Goal: Information Seeking & Learning: Learn about a topic

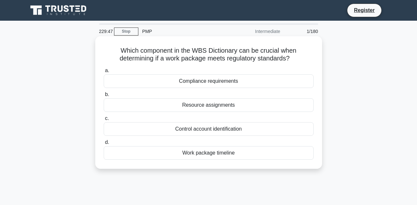
click at [195, 157] on div "Work package timeline" at bounding box center [209, 153] width 210 height 14
click at [104, 145] on input "d. Work package timeline" at bounding box center [104, 143] width 0 height 4
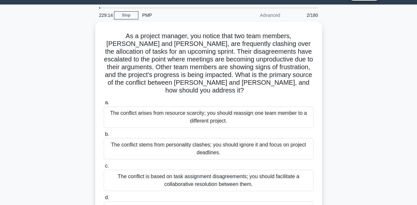
scroll to position [15, 0]
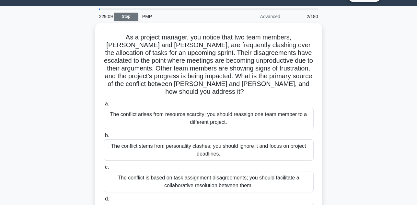
click at [126, 17] on link "Stop" at bounding box center [126, 17] width 24 height 8
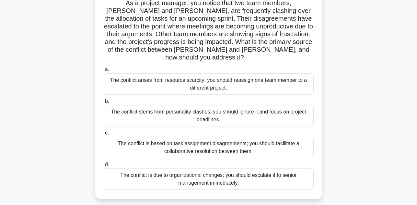
scroll to position [54, 0]
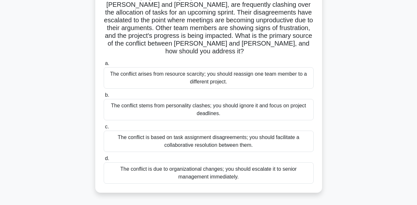
click at [232, 106] on div "The conflict stems from personality clashes; you should ignore it and focus on …" at bounding box center [209, 109] width 210 height 21
click at [104, 97] on input "b. The conflict stems from personality clashes; you should ignore it and focus …" at bounding box center [104, 95] width 0 height 4
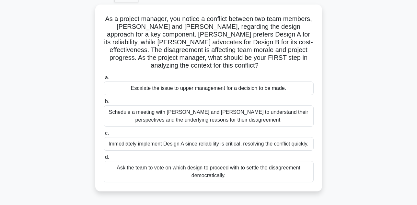
scroll to position [39, 0]
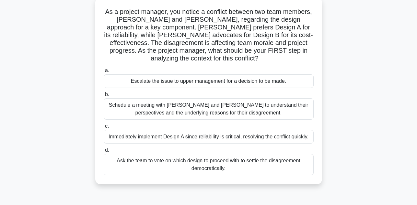
click at [276, 108] on div "Schedule a meeting with Sarah and John to understand their perspectives and the…" at bounding box center [209, 108] width 210 height 21
click at [104, 97] on input "b. Schedule a meeting with Sarah and John to understand their perspectives and …" at bounding box center [104, 95] width 0 height 4
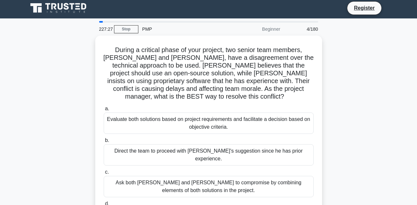
scroll to position [0, 0]
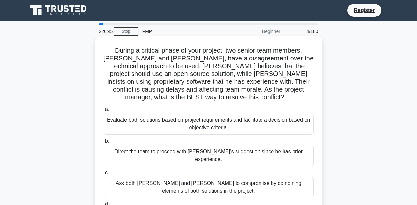
click at [252, 118] on div "Evaluate both solutions based on project requirements and facilitate a decision…" at bounding box center [209, 123] width 210 height 21
click at [104, 112] on input "a. Evaluate both solutions based on project requirements and facilitate a decis…" at bounding box center [104, 110] width 0 height 4
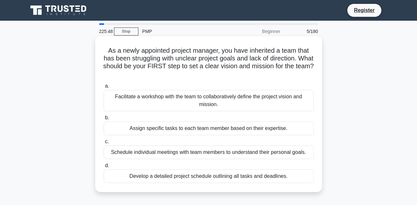
click at [252, 98] on div "Facilitate a workshop with the team to collaboratively define the project visio…" at bounding box center [209, 100] width 210 height 21
click at [104, 88] on input "a. Facilitate a workshop with the team to collaboratively define the project vi…" at bounding box center [104, 86] width 0 height 4
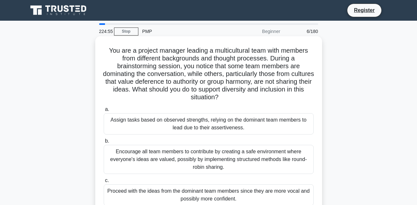
click at [243, 161] on div "Encourage all team members to contribute by creating a safe environment where e…" at bounding box center [209, 159] width 210 height 29
click at [104, 143] on input "b. Encourage all team members to contribute by creating a safe environment wher…" at bounding box center [104, 141] width 0 height 4
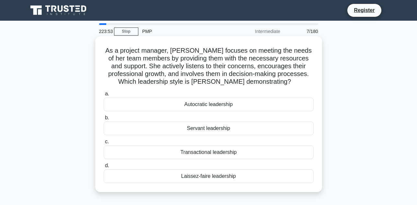
click at [240, 177] on div "Laissez-faire leadership" at bounding box center [209, 177] width 210 height 14
click at [104, 168] on input "d. Laissez-faire leadership" at bounding box center [104, 166] width 0 height 4
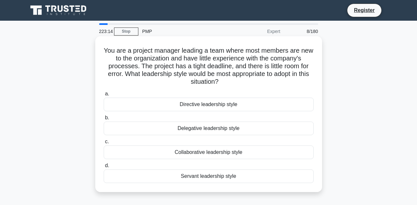
click at [192, 128] on div "Delegative leadership style" at bounding box center [209, 129] width 210 height 14
click at [104, 120] on input "b. Delegative leadership style" at bounding box center [104, 118] width 0 height 4
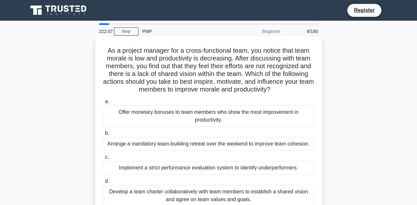
click at [200, 196] on div "Develop a team charter collaboratively with team members to establish a shared …" at bounding box center [209, 195] width 210 height 21
click at [104, 184] on input "d. Develop a team charter collaboratively with team members to establish a shar…" at bounding box center [104, 181] width 0 height 4
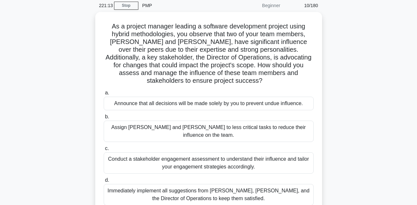
scroll to position [39, 0]
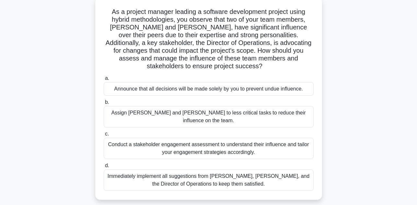
click at [246, 170] on div "Immediately implement all suggestions from Alex, Jordan, and the Director of Op…" at bounding box center [209, 180] width 210 height 21
click at [104, 168] on input "d. Immediately implement all suggestions from Alex, Jordan, and the Director of…" at bounding box center [104, 166] width 0 height 4
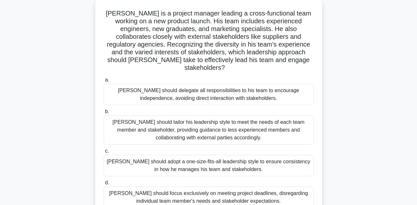
scroll to position [0, 0]
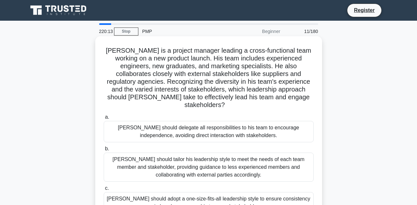
click at [180, 123] on div "John should delegate all responsibilities to his team to encourage independence…" at bounding box center [209, 131] width 210 height 21
click at [104, 120] on input "a. John should delegate all responsibilities to his team to encourage independe…" at bounding box center [104, 117] width 0 height 4
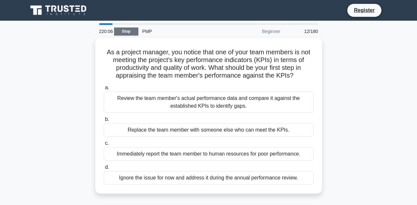
click at [125, 29] on link "Stop" at bounding box center [126, 32] width 24 height 8
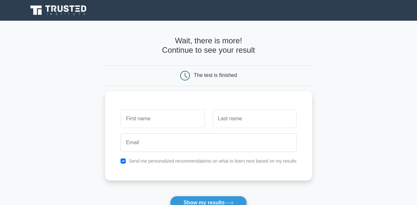
click at [348, 123] on main "Wait, there is more! Continue to see your result The test is finished and the" at bounding box center [208, 137] width 417 height 233
click at [125, 161] on input "checkbox" at bounding box center [122, 159] width 5 height 5
checkbox input "false"
type input "a"
type input "Akunda"
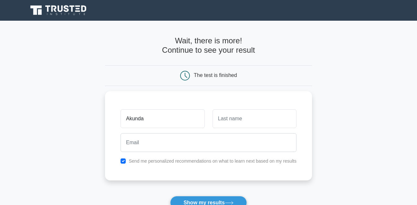
click at [170, 196] on button "Show my results" at bounding box center [208, 203] width 76 height 14
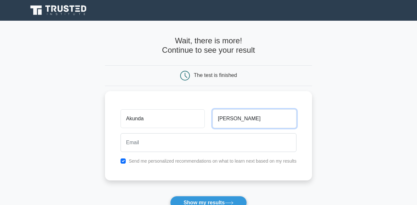
type input "Mary"
click at [170, 196] on button "Show my results" at bounding box center [208, 203] width 76 height 14
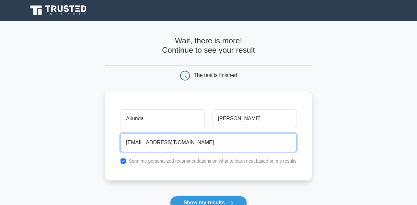
type input "akundanary@gmail.com"
click at [170, 196] on button "Show my results" at bounding box center [208, 203] width 76 height 14
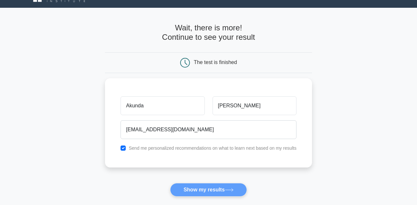
click at [203, 188] on form "Wait, there is more! Continue to see your result The test is finished Akunda Ma…" at bounding box center [208, 124] width 207 height 202
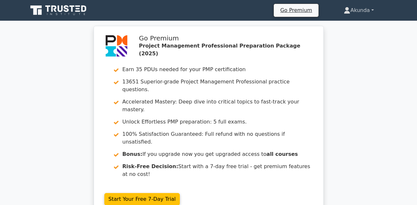
click at [372, 10] on link "Akunda" at bounding box center [358, 10] width 61 height 13
click at [338, 24] on link "Profile" at bounding box center [353, 25] width 51 height 10
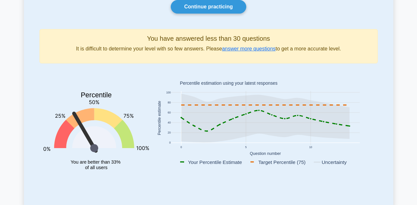
scroll to position [52, 0]
